Goal: Task Accomplishment & Management: Manage account settings

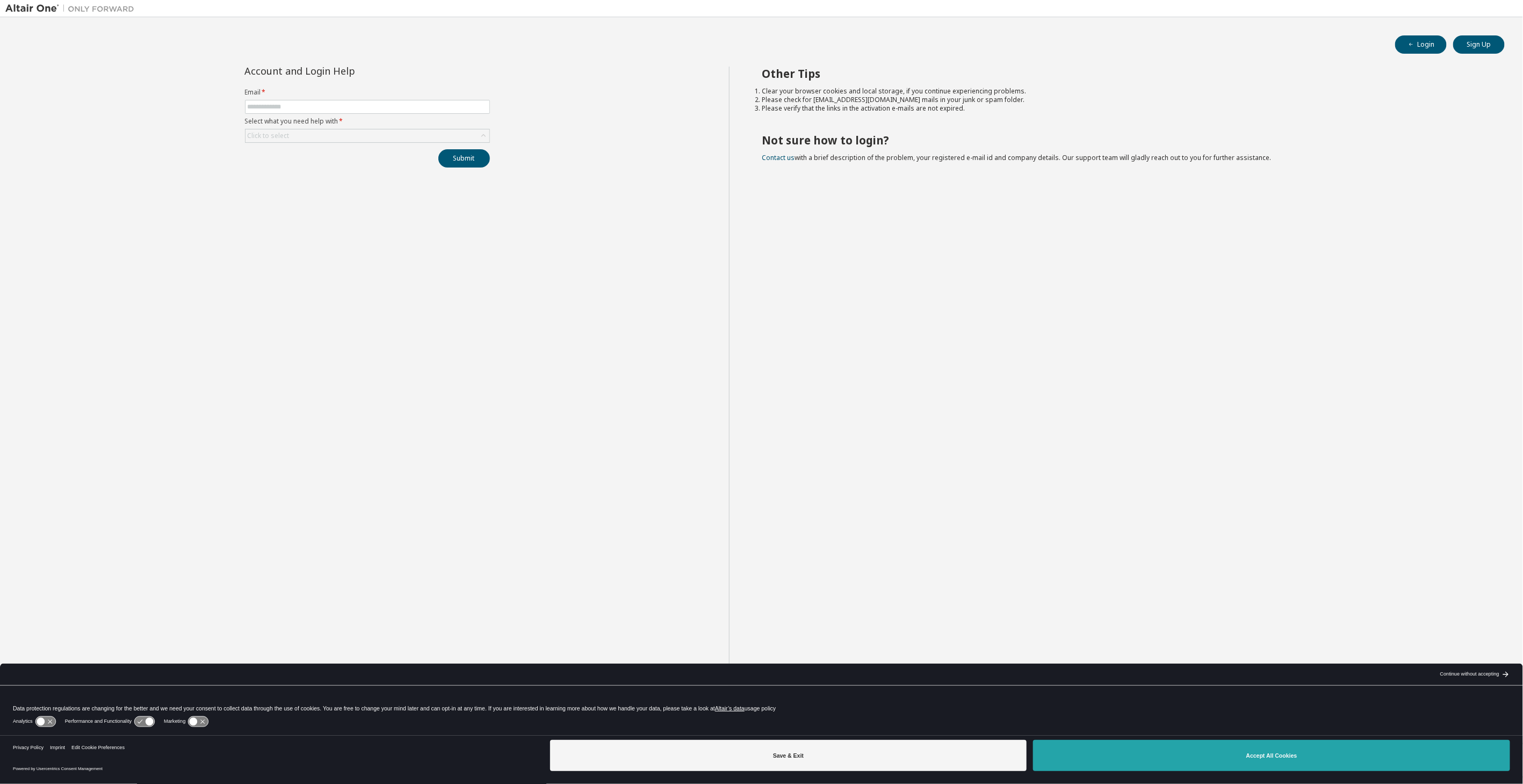
click at [1245, 758] on button "Accept All Cookies" at bounding box center [1271, 756] width 477 height 31
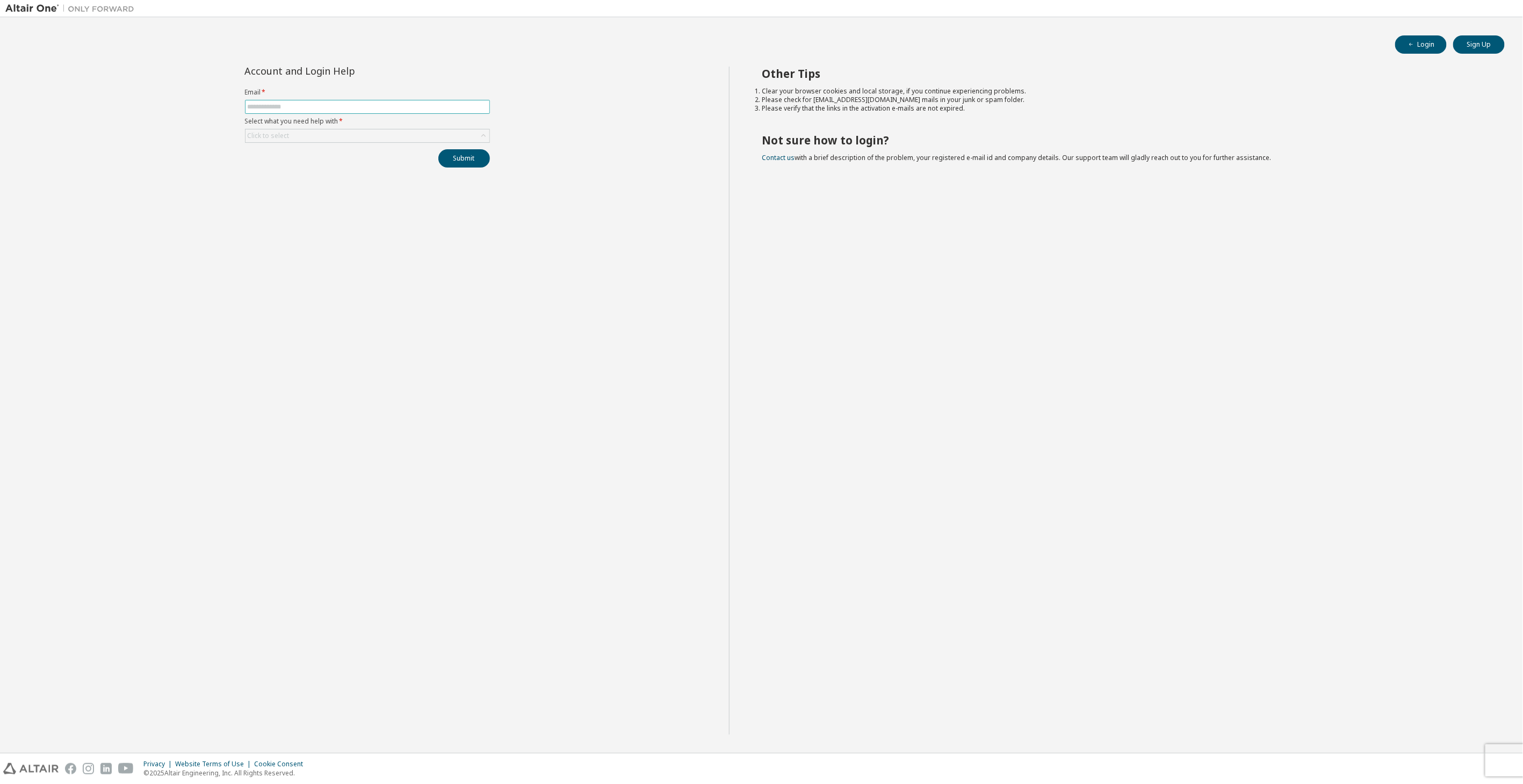
click at [329, 110] on input "text" at bounding box center [367, 107] width 239 height 9
type input "**********"
click at [356, 134] on div "Click to select" at bounding box center [367, 135] width 244 height 13
click at [323, 169] on li "I forgot my password" at bounding box center [367, 166] width 242 height 14
click at [482, 157] on button "Submit" at bounding box center [464, 158] width 51 height 18
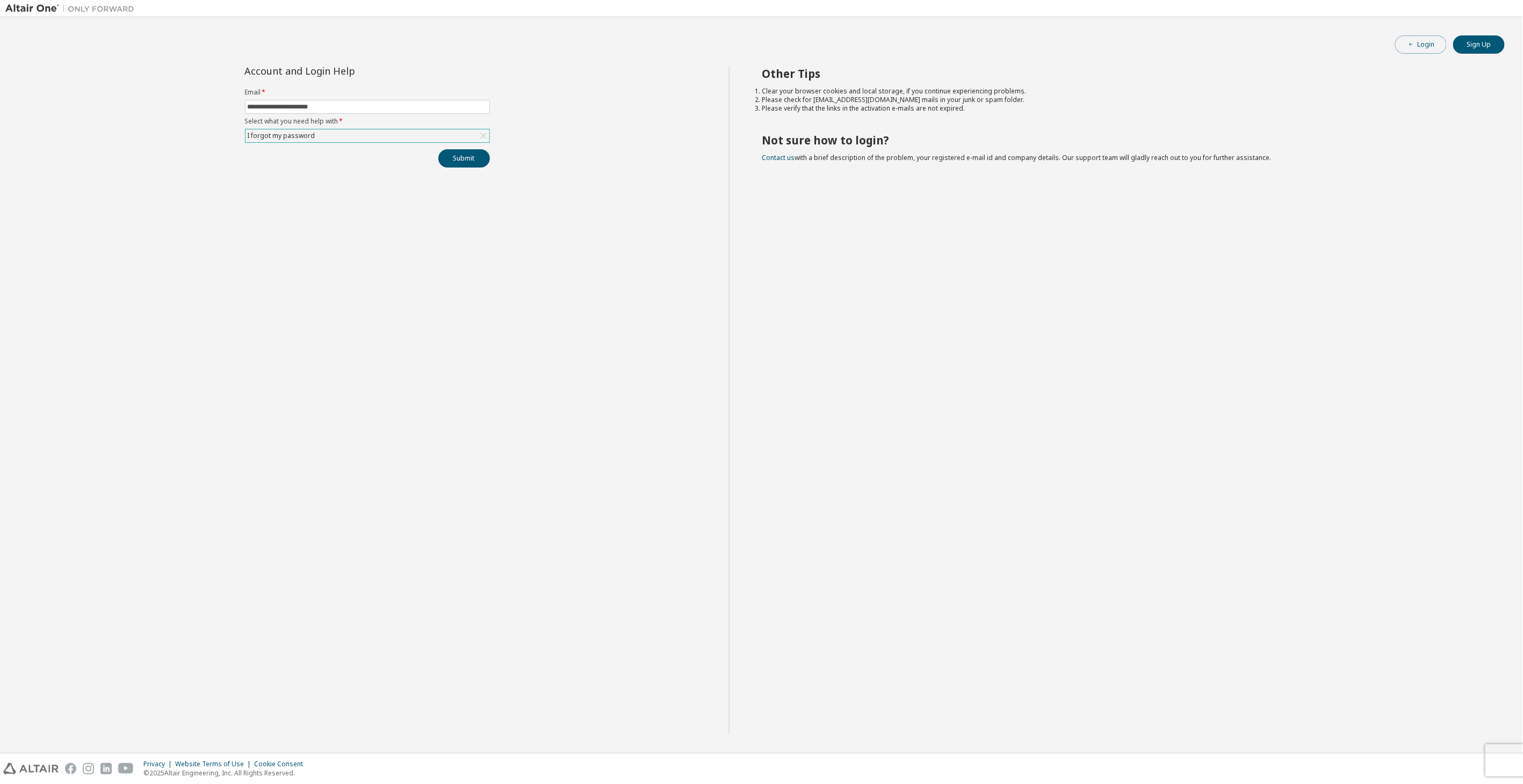
click at [1410, 43] on icon "button" at bounding box center [1411, 44] width 6 height 6
